Goal: Task Accomplishment & Management: Use online tool/utility

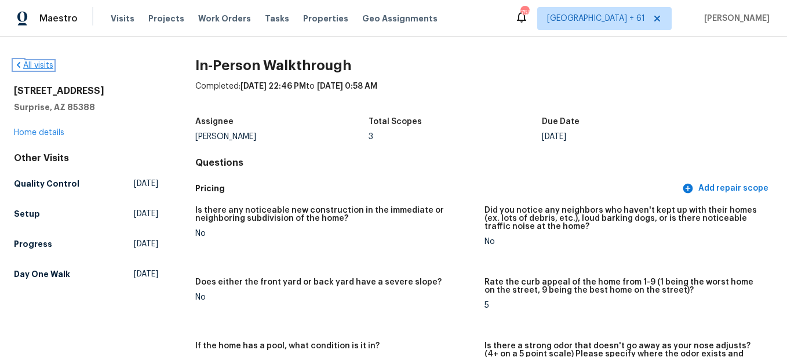
click at [38, 61] on link "All visits" at bounding box center [33, 65] width 39 height 8
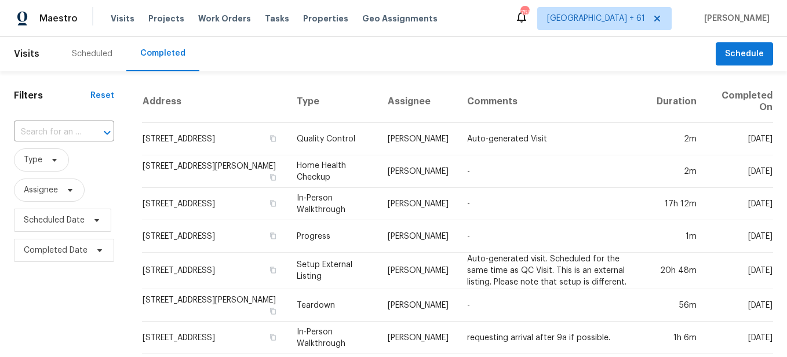
click at [69, 133] on input "text" at bounding box center [48, 132] width 68 height 18
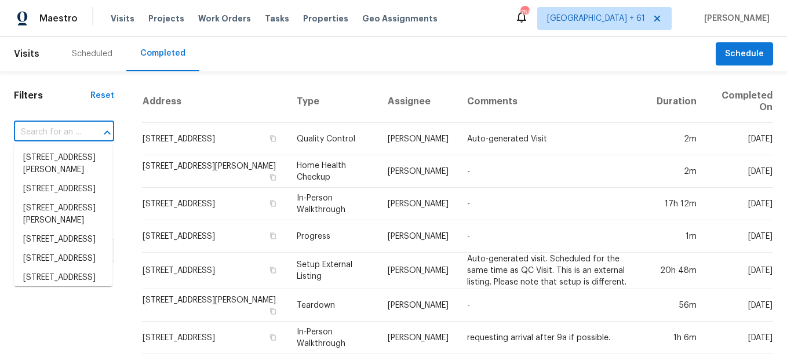
paste input "[STREET_ADDRESS]"
type input "[STREET_ADDRESS]"
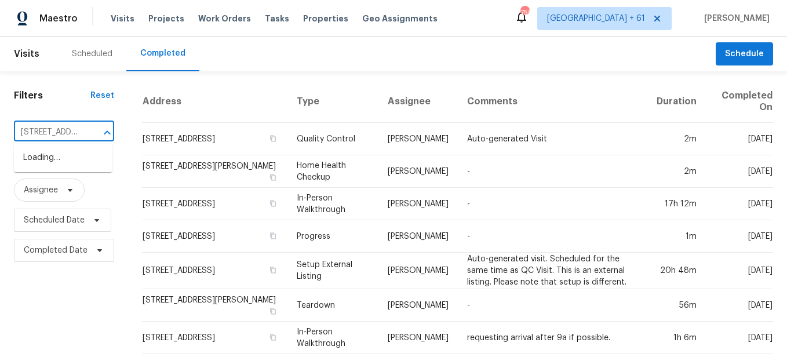
scroll to position [0, 67]
click at [68, 150] on li "[STREET_ADDRESS]" at bounding box center [63, 157] width 99 height 19
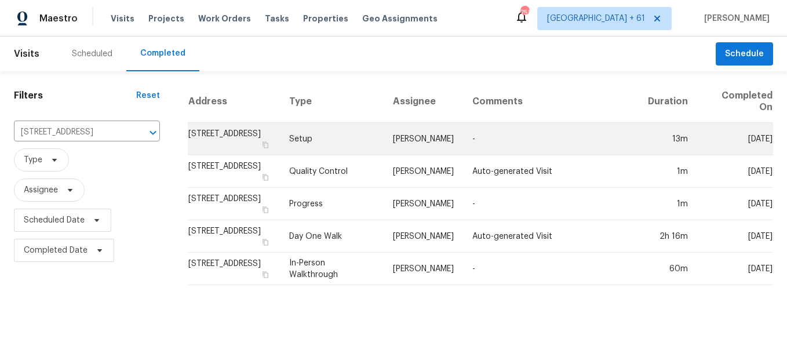
click at [329, 143] on td "Setup" at bounding box center [332, 139] width 104 height 32
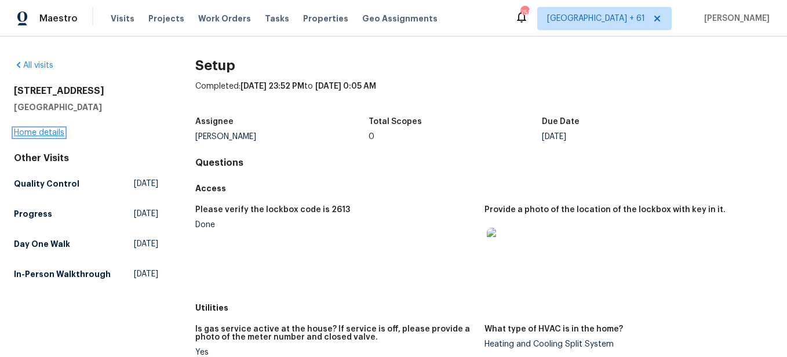
click at [43, 131] on link "Home details" at bounding box center [39, 133] width 50 height 8
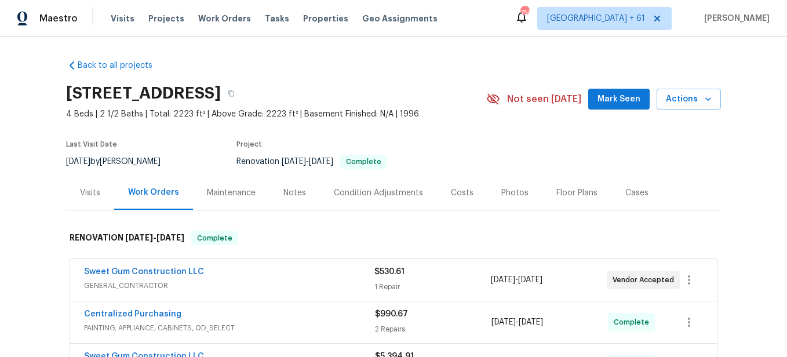
click at [499, 201] on div "Photos" at bounding box center [515, 193] width 55 height 34
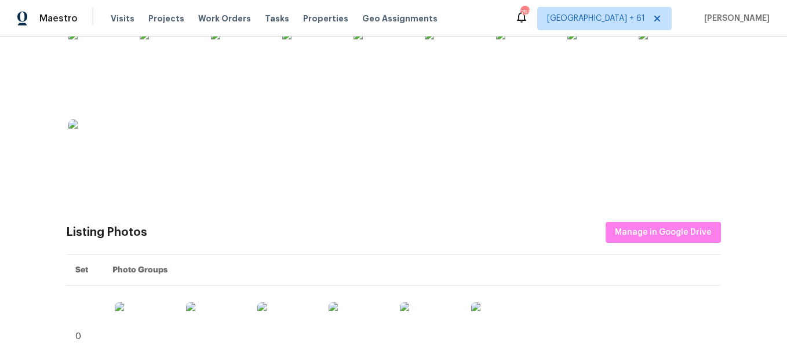
scroll to position [348, 0]
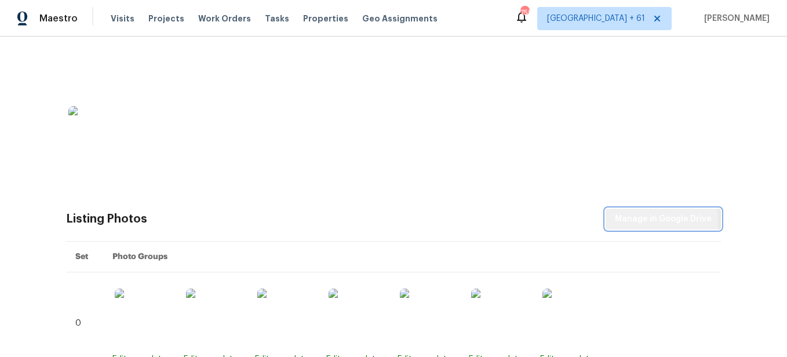
click at [624, 221] on span "Manage in Google Drive" at bounding box center [663, 219] width 97 height 14
